Goal: Task Accomplishment & Management: Manage account settings

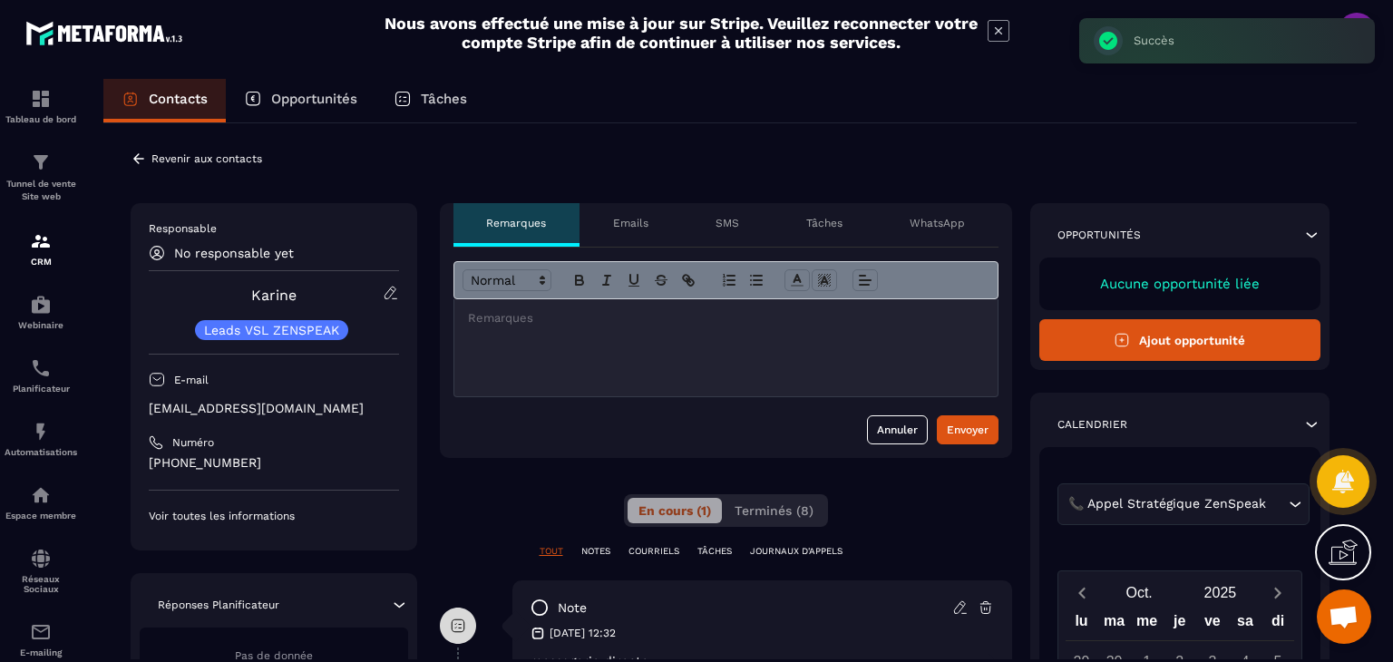
click at [186, 263] on div "Responsable No responsable yet [PERSON_NAME] Leads VSL ZENSPEAK E-mail [EMAIL_A…" at bounding box center [274, 372] width 250 height 302
click at [156, 256] on icon at bounding box center [157, 253] width 16 height 16
click at [104, 112] on div "Contacts" at bounding box center [164, 101] width 122 height 44
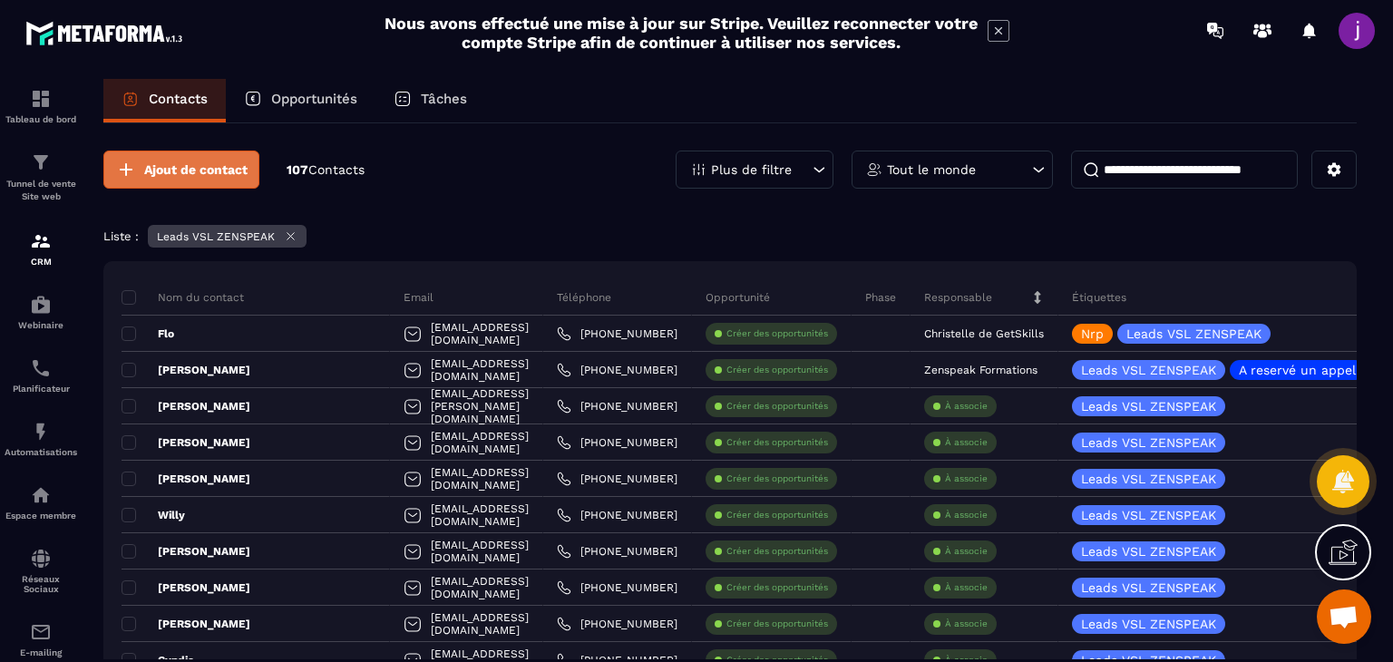
click at [131, 150] on button "Ajout de contact" at bounding box center [181, 169] width 156 height 38
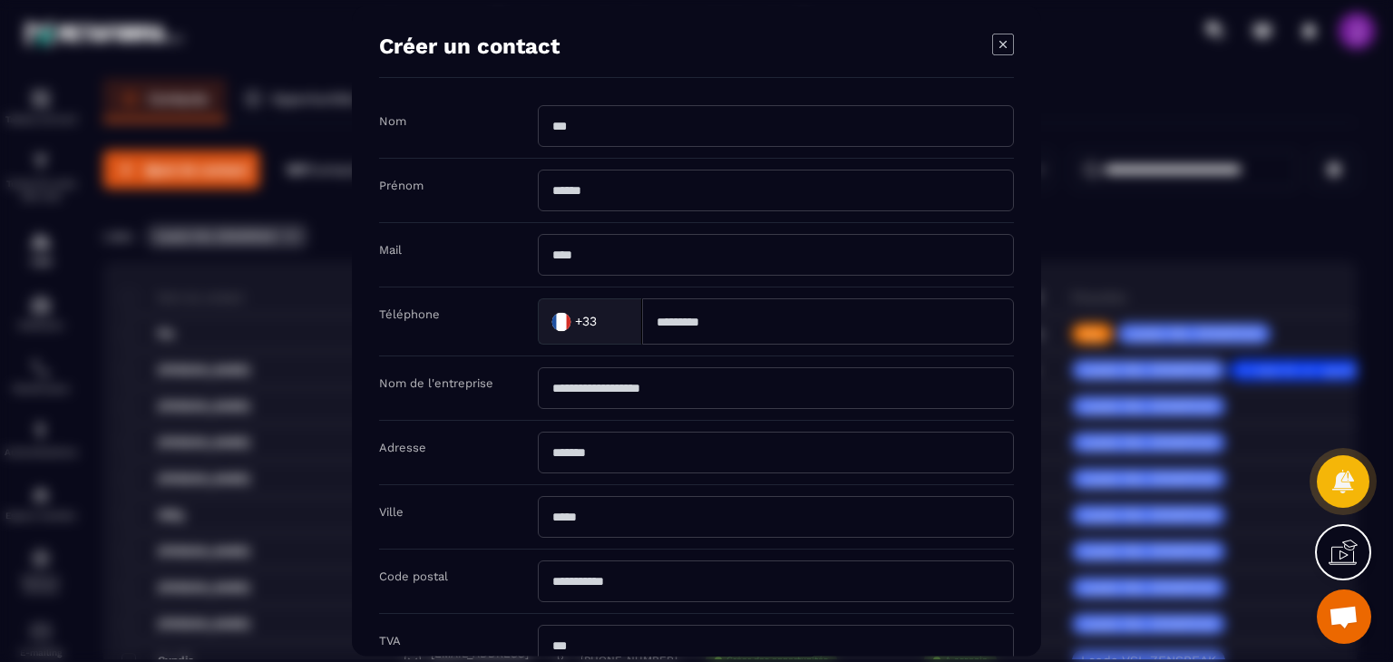
click at [1002, 49] on icon "Modal window" at bounding box center [1003, 45] width 22 height 22
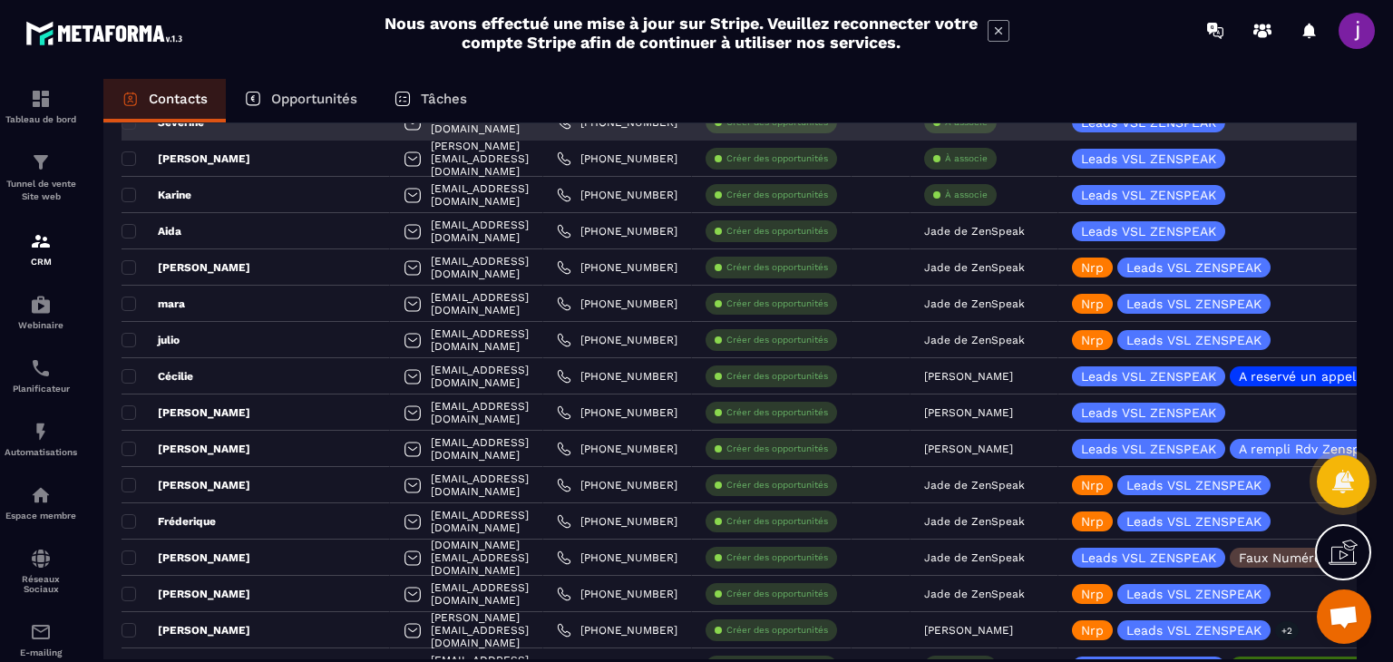
scroll to position [1904, 0]
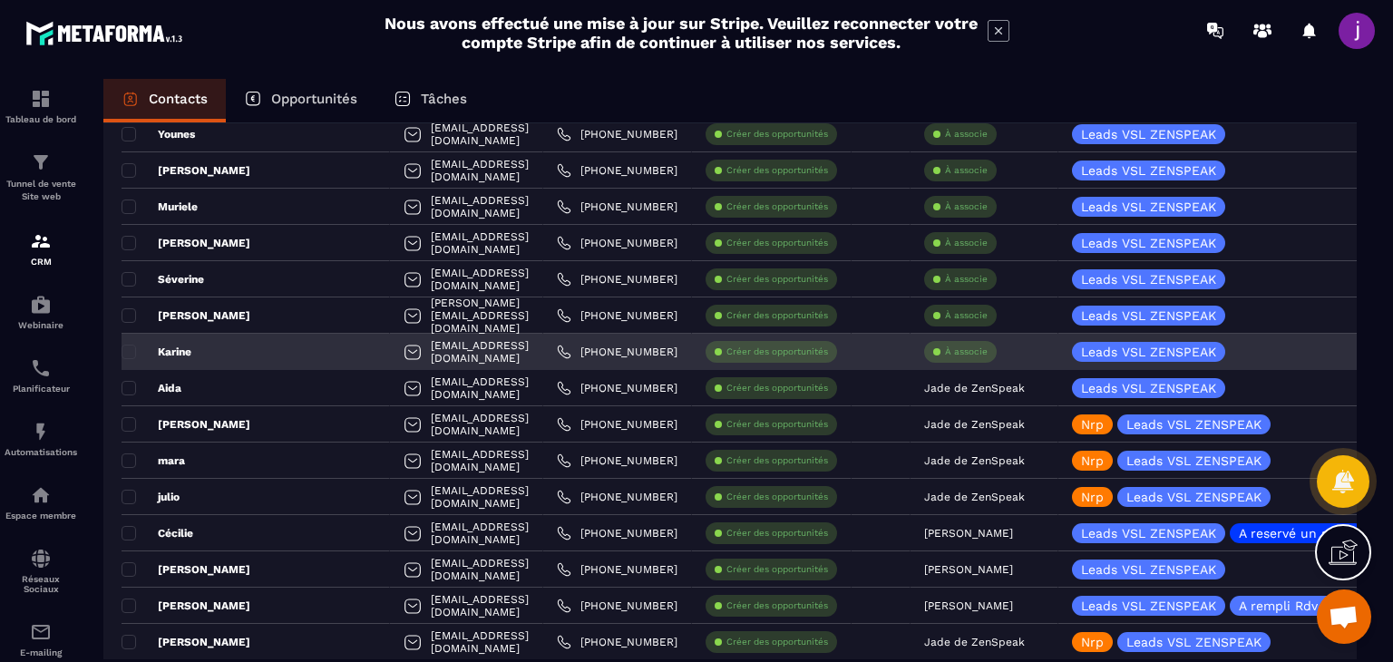
click at [962, 345] on p "À associe" at bounding box center [966, 351] width 43 height 13
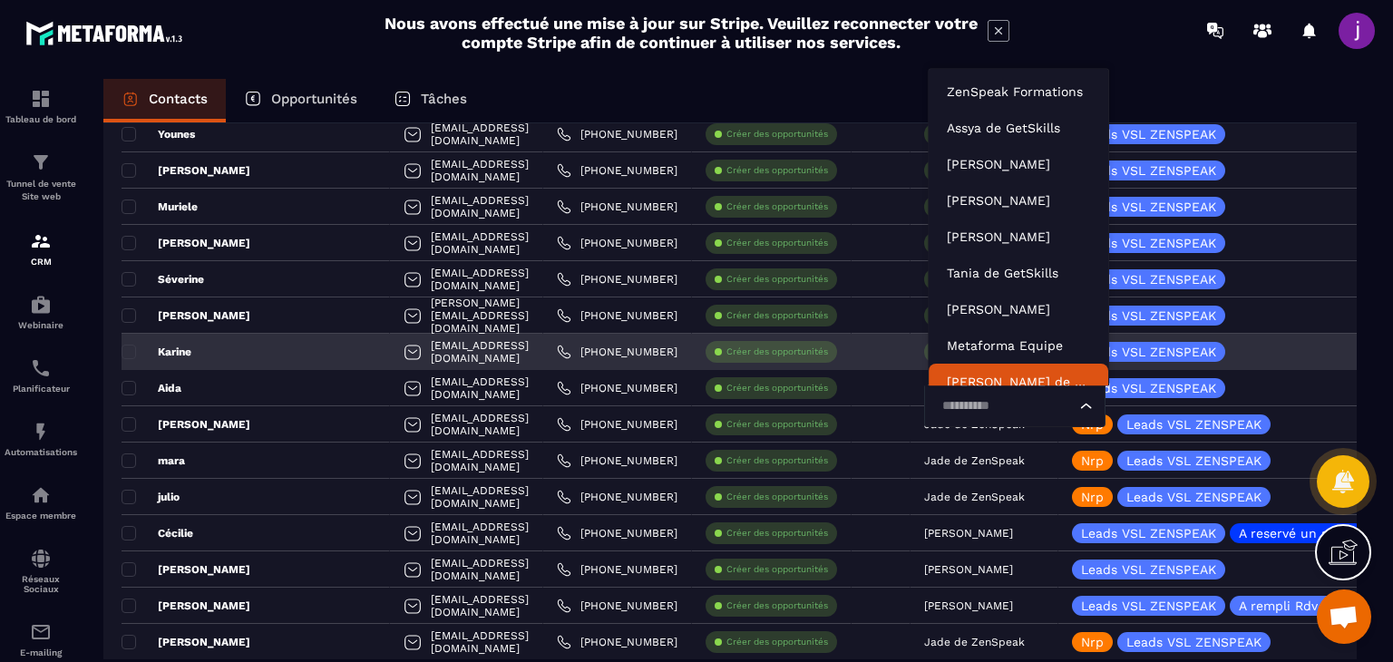
scroll to position [14, 0]
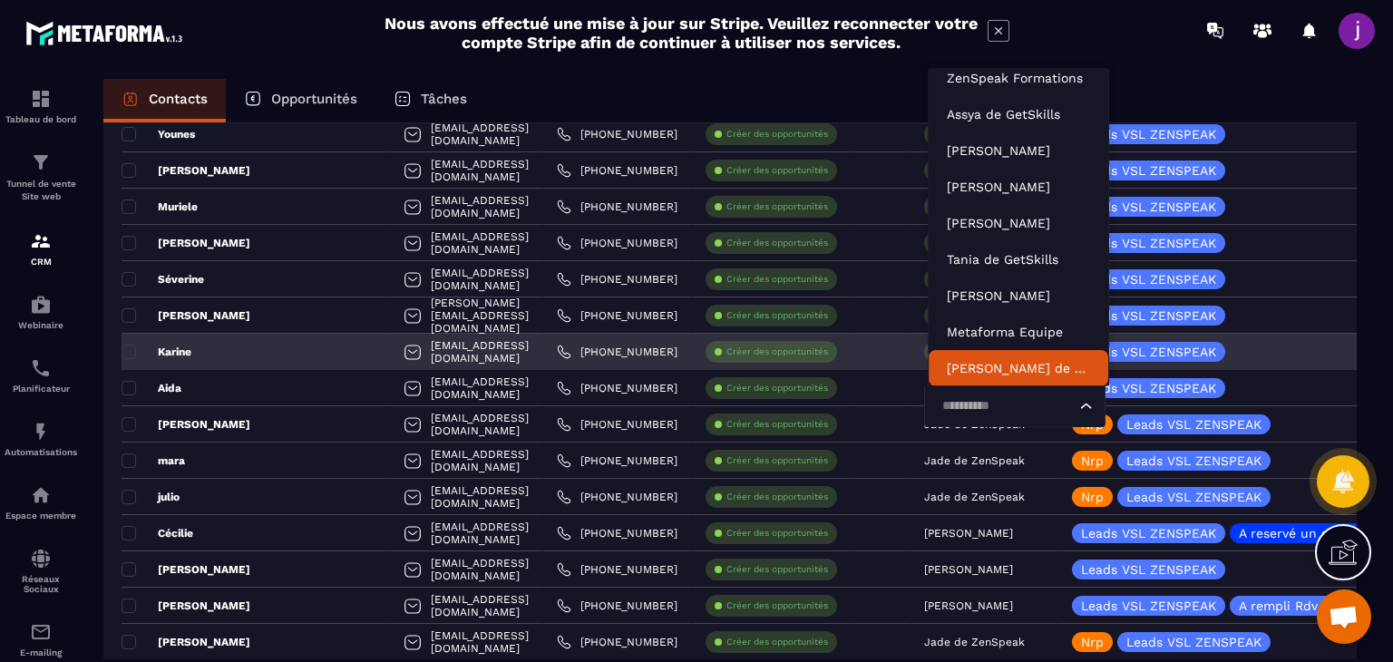
click at [970, 404] on input "Search for option" at bounding box center [1006, 406] width 140 height 20
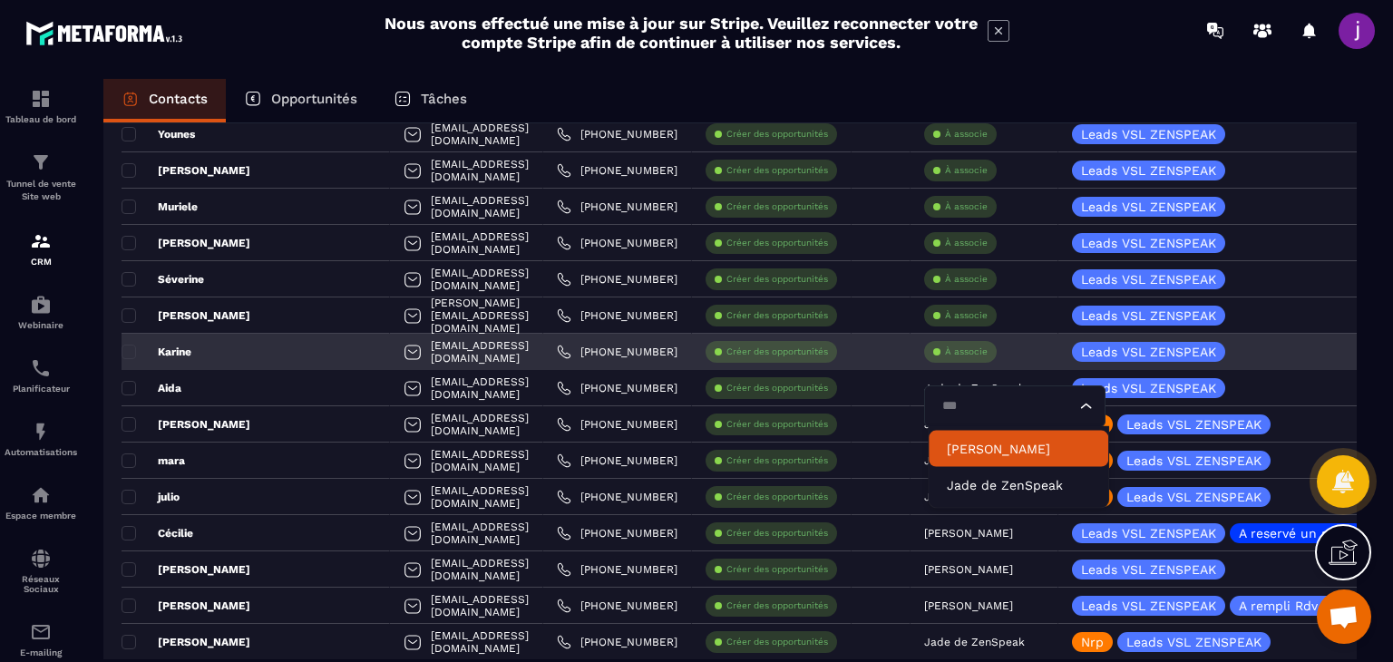
type input "****"
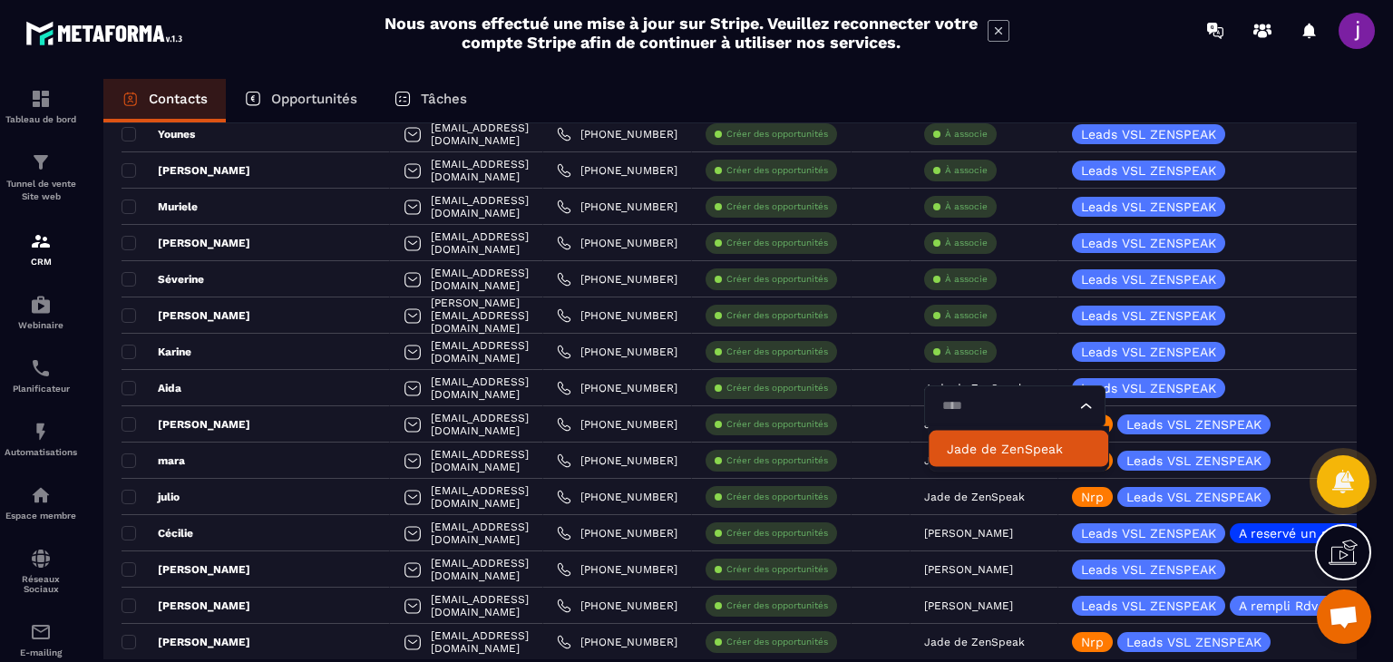
click at [974, 451] on p "Jade de ZenSpeak" at bounding box center [1017, 449] width 143 height 18
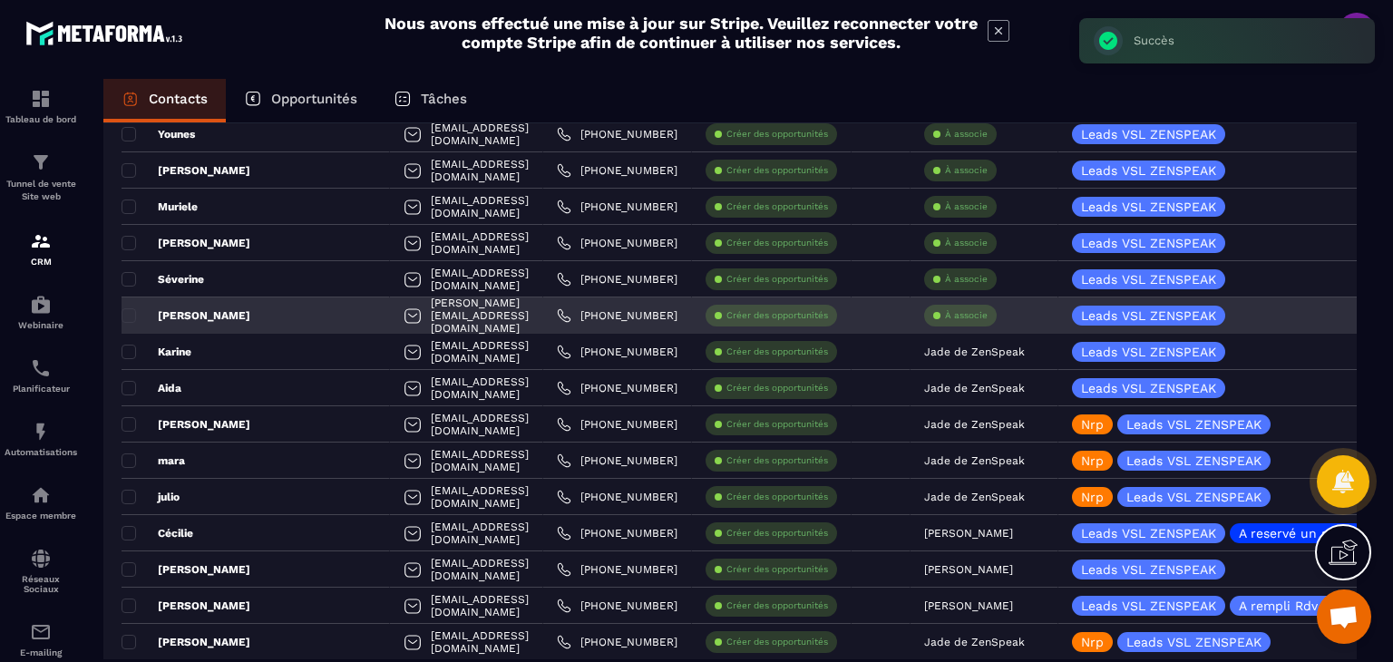
click at [263, 306] on div "[PERSON_NAME]" at bounding box center [255, 315] width 268 height 36
